Goal: Task Accomplishment & Management: Manage account settings

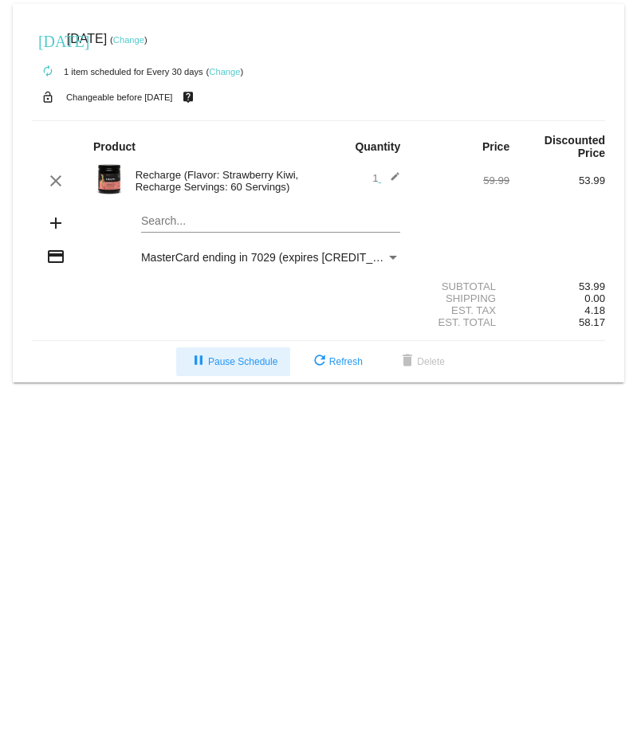
click at [263, 366] on mat-card "[DATE] [DATE] ( Change ) autorenew 1 item scheduled for Every 30 days ( Change …" at bounding box center [318, 193] width 611 height 379
click at [205, 367] on span "pause Pause Schedule" at bounding box center [233, 361] width 88 height 11
click at [219, 71] on link "Change" at bounding box center [224, 72] width 31 height 10
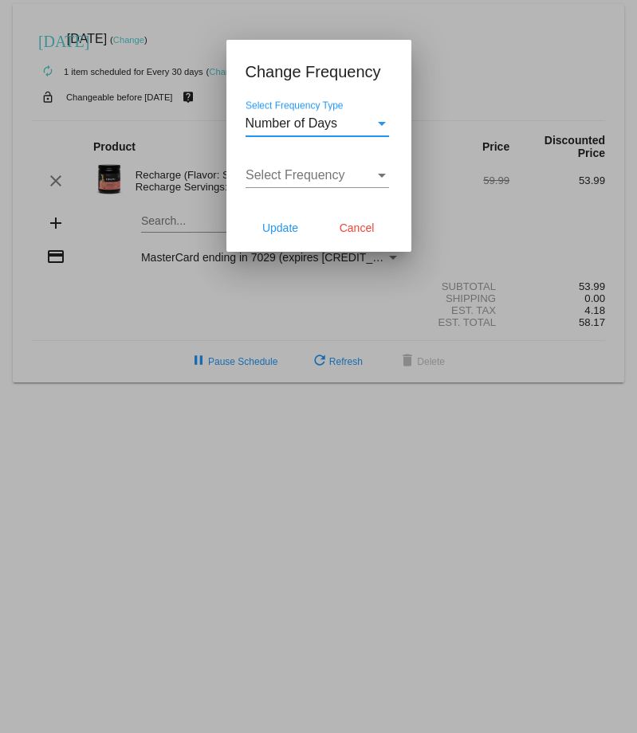
click at [359, 122] on div "Number of Days" at bounding box center [310, 123] width 129 height 14
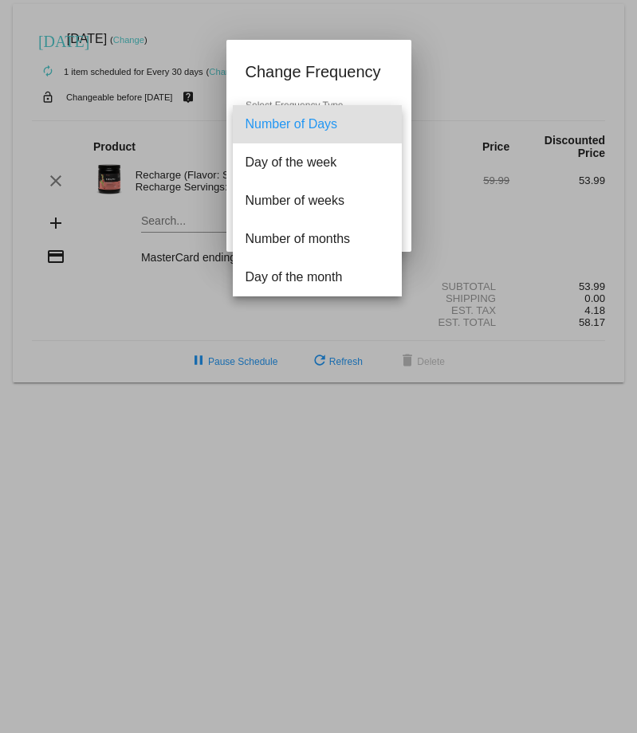
click at [364, 103] on div at bounding box center [318, 366] width 637 height 733
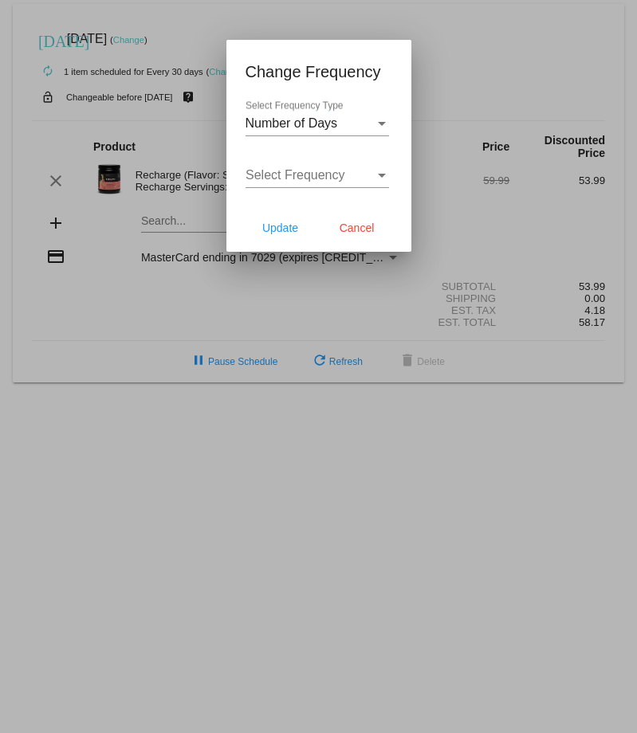
click at [365, 178] on div "Select Frequency" at bounding box center [310, 175] width 129 height 14
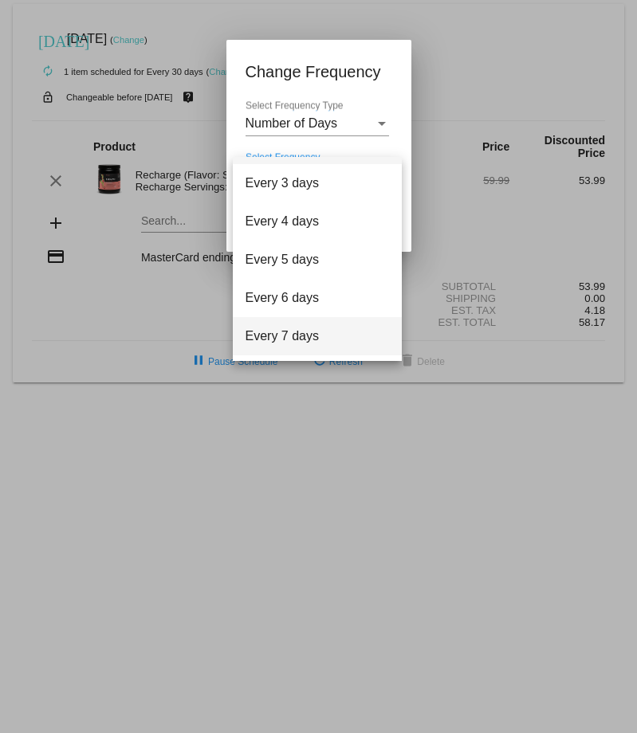
scroll to position [64, 0]
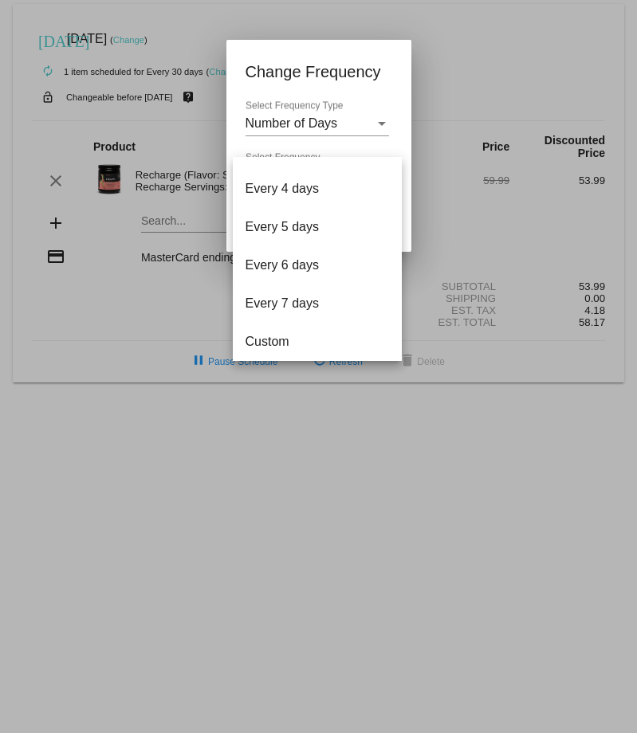
click at [371, 128] on div at bounding box center [318, 366] width 637 height 733
click at [373, 121] on div "Number of Days" at bounding box center [310, 123] width 129 height 14
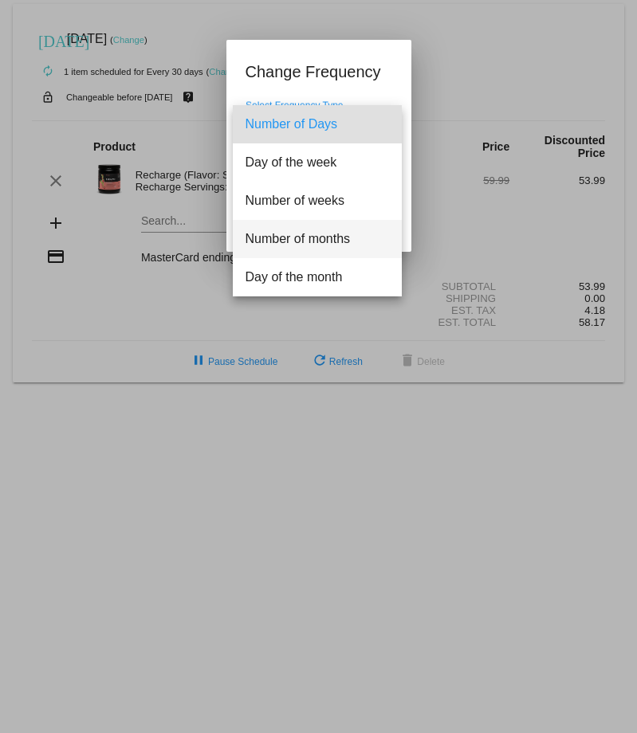
click at [342, 246] on span "Number of months" at bounding box center [317, 239] width 143 height 38
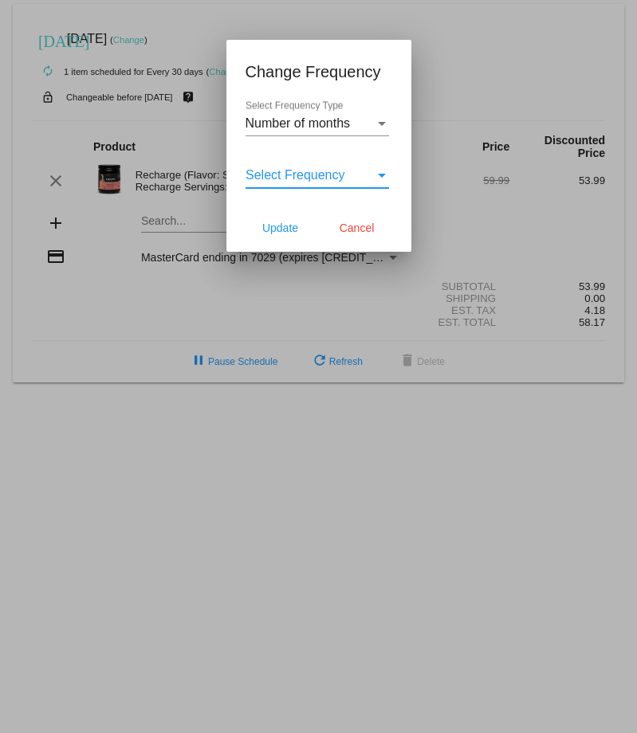
click at [354, 176] on div "Select Frequency" at bounding box center [310, 175] width 129 height 14
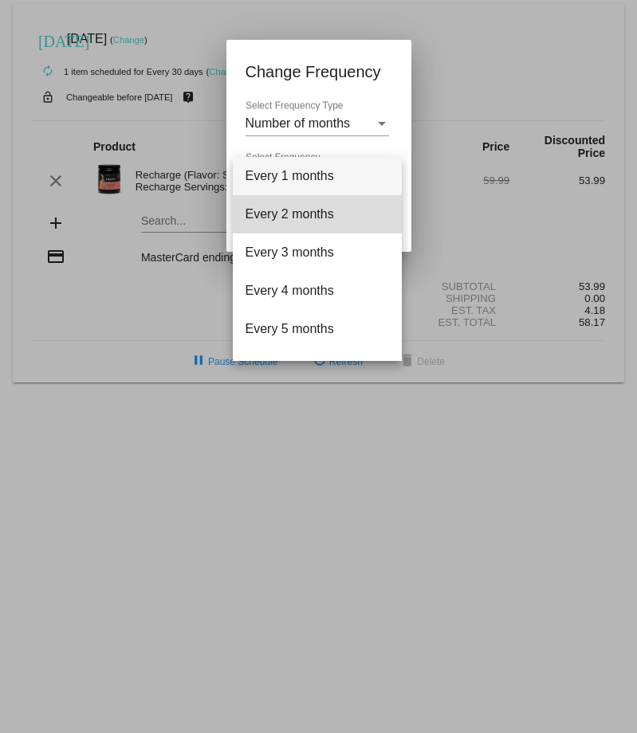
click at [336, 211] on span "Every 2 months" at bounding box center [317, 214] width 143 height 38
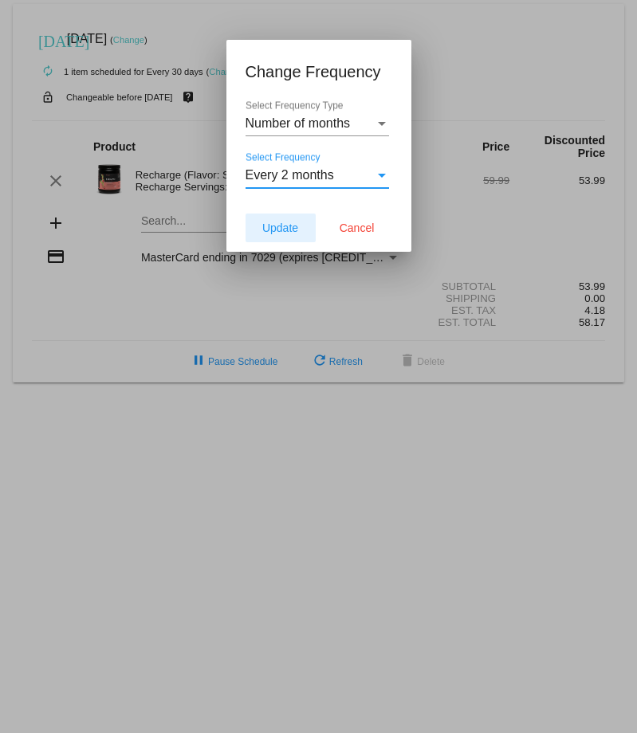
click at [295, 229] on span "Update" at bounding box center [280, 228] width 36 height 13
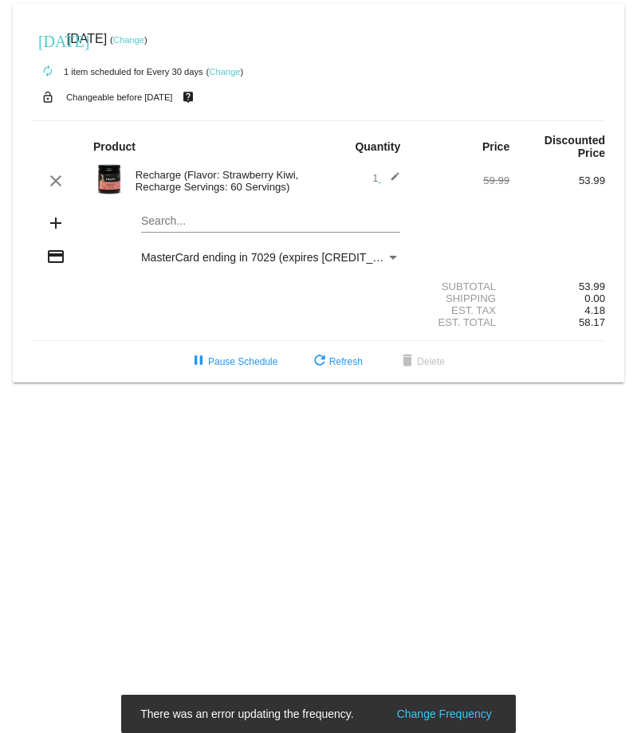
click at [151, 45] on div "today Sep 27 2025 ( Change )" at bounding box center [318, 39] width 573 height 32
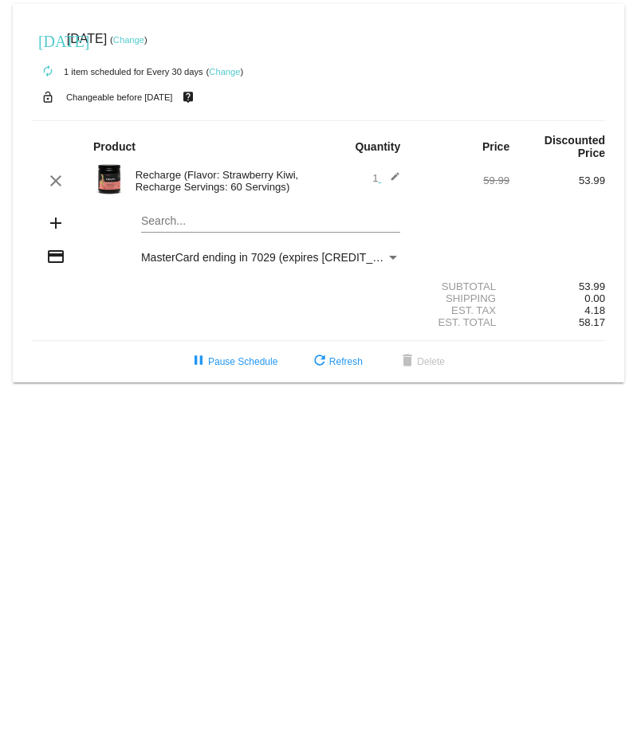
click at [224, 73] on link "Change" at bounding box center [224, 72] width 31 height 10
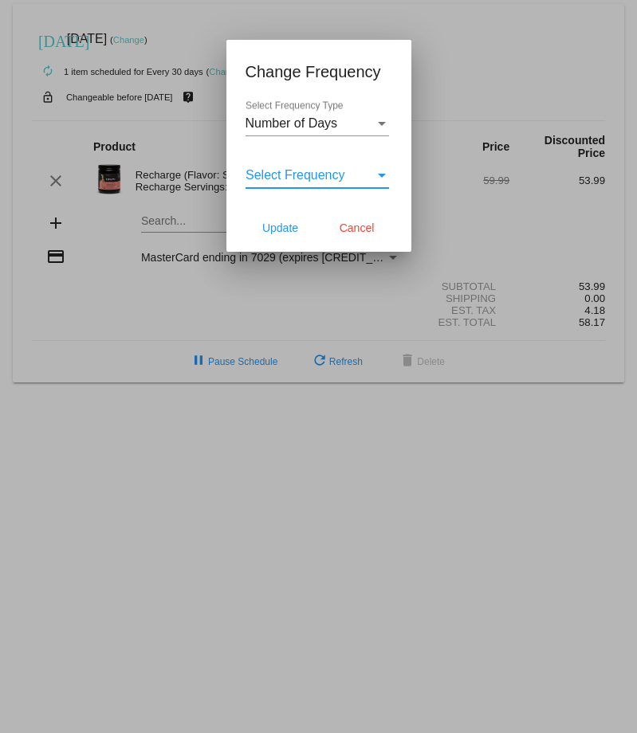
click at [382, 177] on div "Select Frequency" at bounding box center [382, 176] width 8 height 4
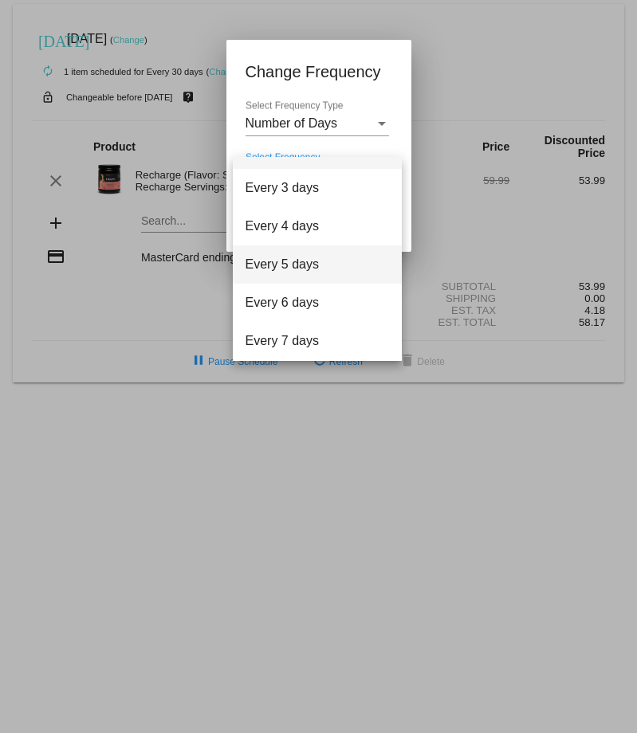
scroll to position [64, 0]
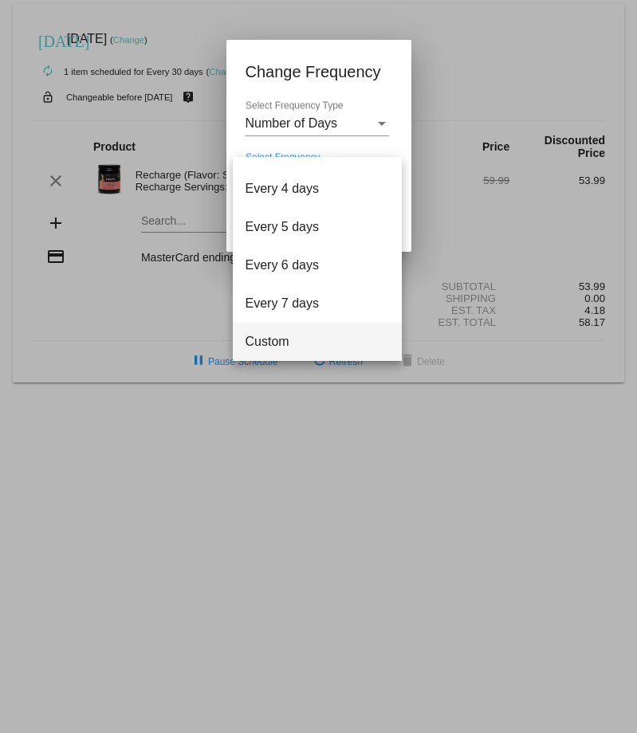
click at [285, 337] on span "Custom" at bounding box center [317, 342] width 143 height 38
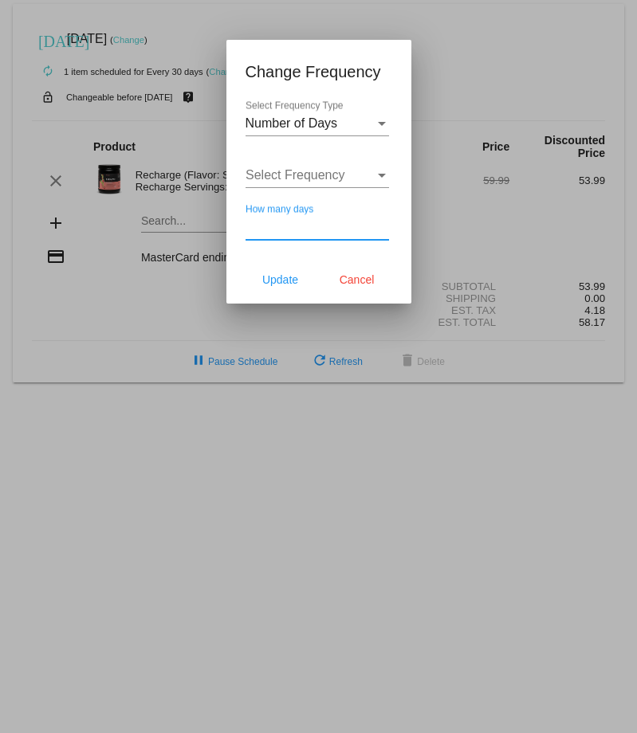
click at [300, 226] on input "How many days" at bounding box center [317, 227] width 143 height 14
type input "60"
click at [298, 280] on span "Update" at bounding box center [280, 279] width 36 height 13
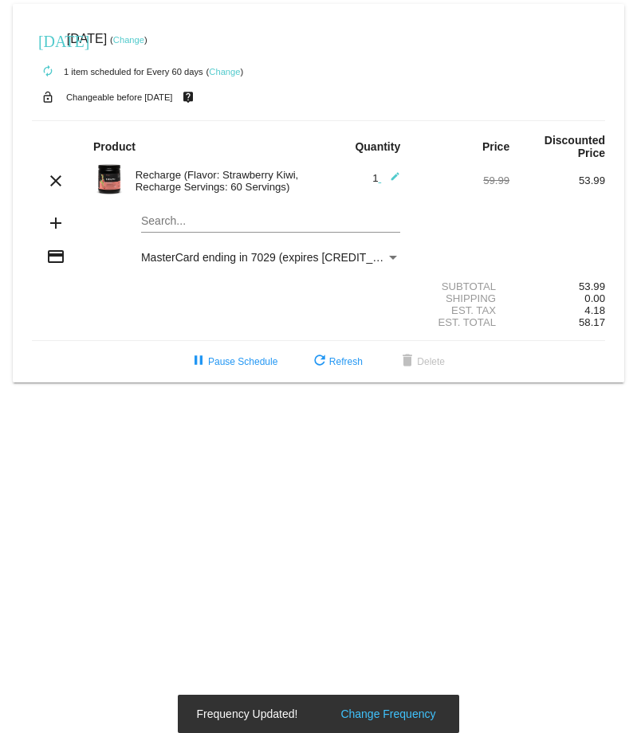
click at [144, 41] on link "Change" at bounding box center [128, 40] width 31 height 10
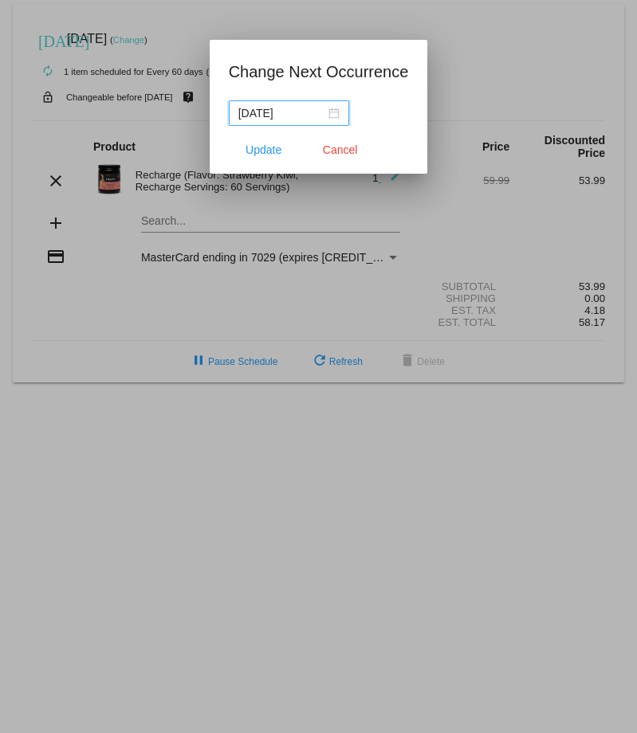
click at [322, 114] on div "[DATE]" at bounding box center [288, 113] width 101 height 18
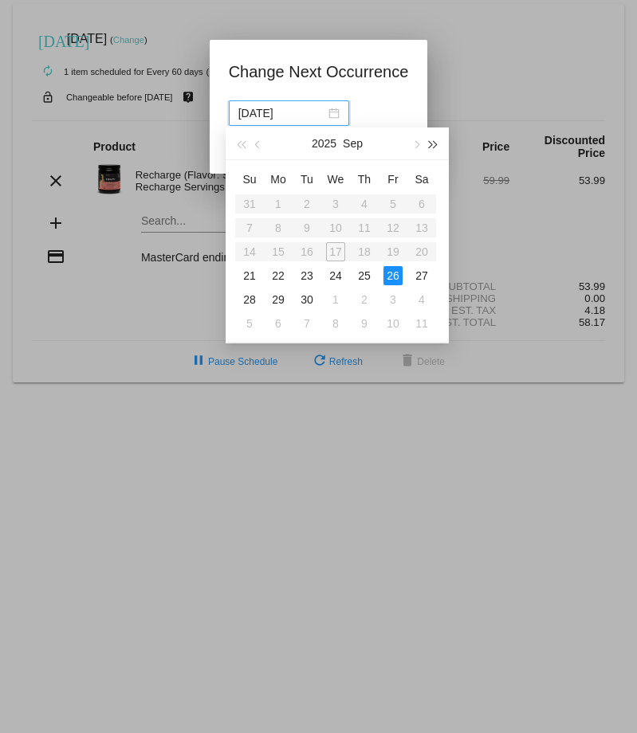
click at [430, 142] on span "button" at bounding box center [434, 145] width 8 height 8
click at [242, 147] on button "button" at bounding box center [241, 144] width 18 height 32
click at [411, 145] on button "button" at bounding box center [416, 144] width 18 height 32
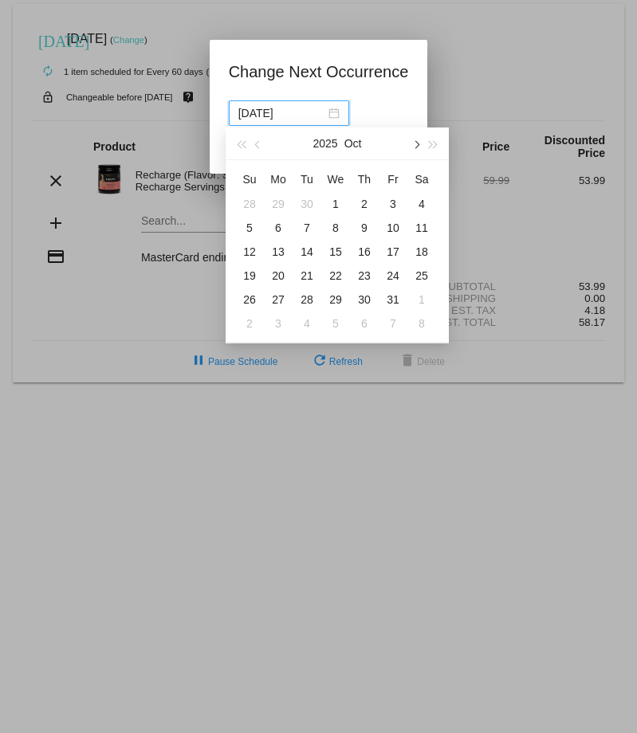
click at [413, 143] on span "button" at bounding box center [415, 145] width 8 height 8
click at [394, 275] on div "21" at bounding box center [392, 275] width 19 height 19
type input "[DATE]"
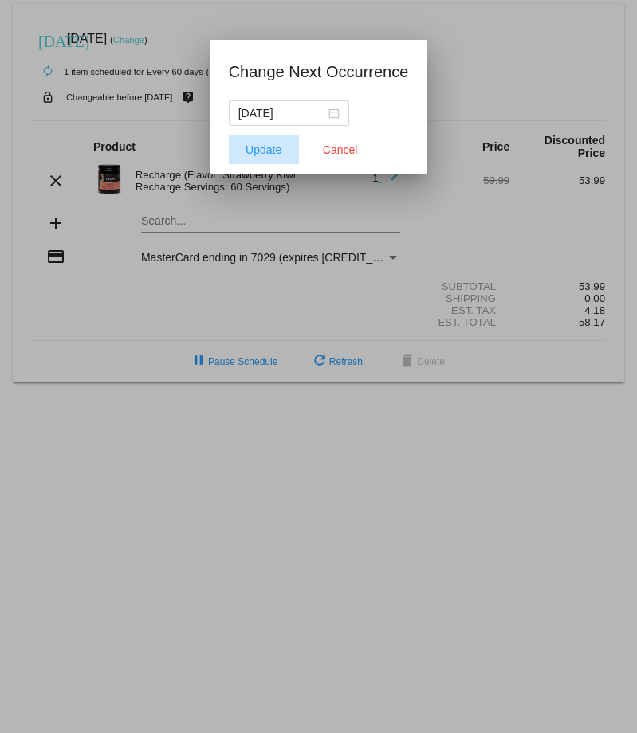
click at [284, 159] on button "Update" at bounding box center [264, 150] width 70 height 29
